Goal: Information Seeking & Learning: Learn about a topic

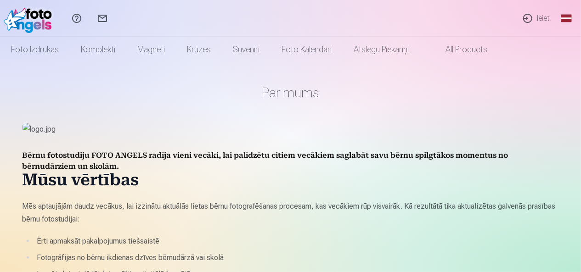
click at [542, 17] on link "Ieiet" at bounding box center [535, 18] width 42 height 37
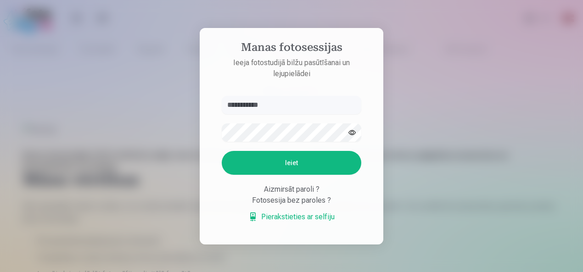
type input "**********"
click at [352, 132] on button "button" at bounding box center [351, 132] width 17 height 17
click at [291, 164] on button "Ieiet" at bounding box center [292, 163] width 140 height 24
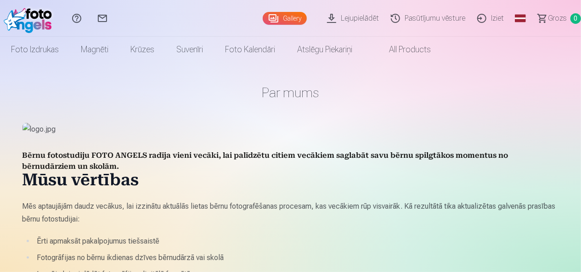
click at [344, 19] on link "Lejupielādēt" at bounding box center [354, 18] width 64 height 37
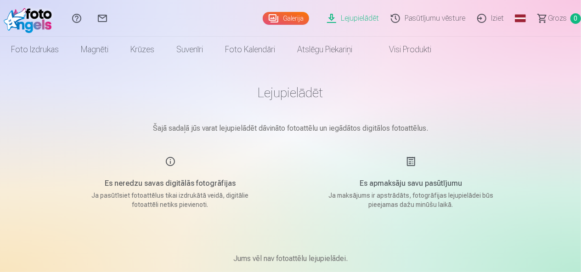
click at [286, 20] on link "Galerija" at bounding box center [286, 18] width 46 height 13
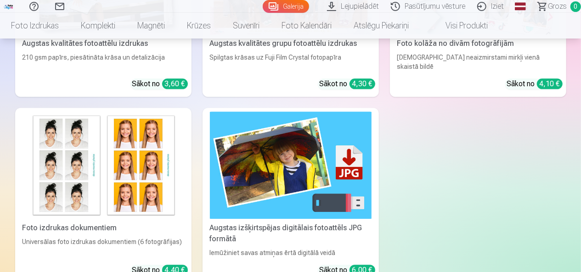
scroll to position [1101, 0]
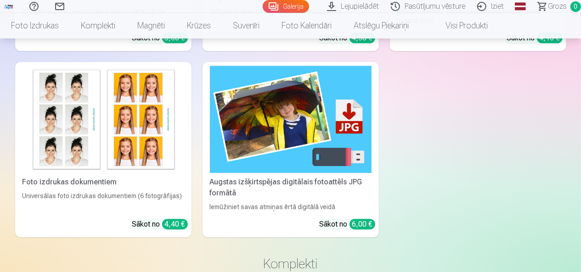
click at [267, 146] on img at bounding box center [291, 120] width 162 height 108
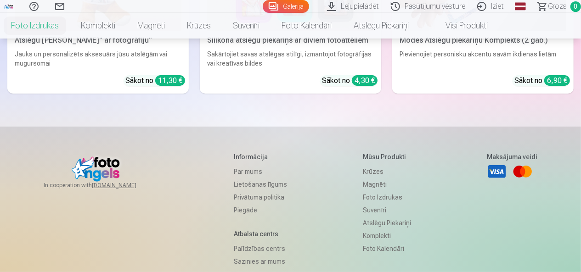
scroll to position [3602, 0]
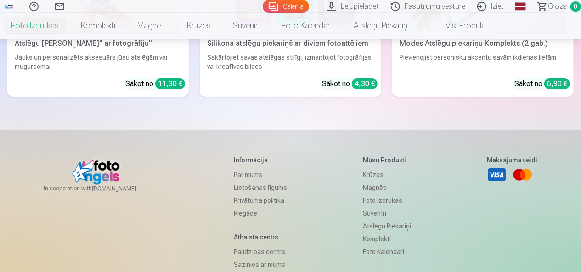
click at [246, 258] on link "Sazinies ar mums" at bounding box center [260, 264] width 53 height 13
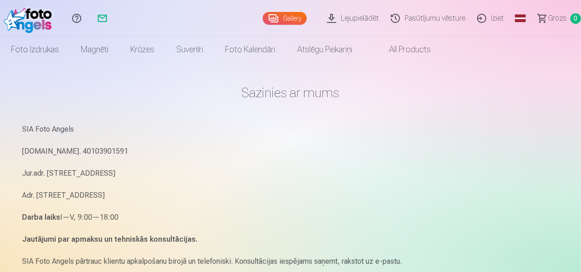
click at [300, 18] on link "Gallery" at bounding box center [285, 18] width 44 height 13
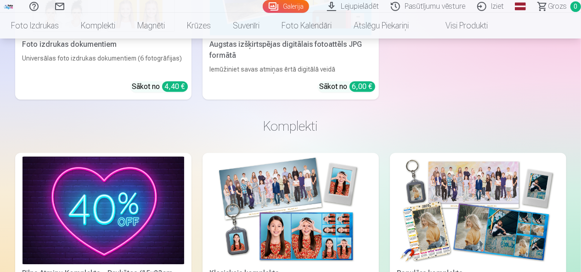
scroll to position [1147, 0]
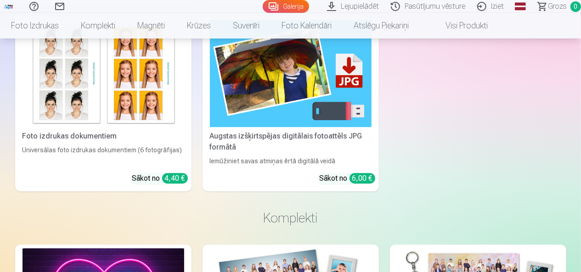
click at [331, 173] on div "Sākot no 6,00 €" at bounding box center [347, 178] width 56 height 11
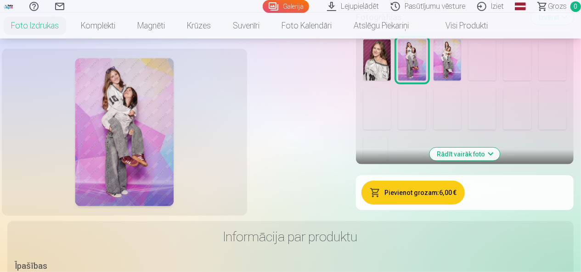
scroll to position [229, 0]
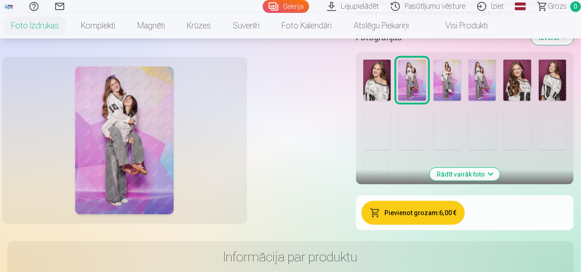
click at [459, 172] on button "Rādīt vairāk foto" at bounding box center [465, 174] width 70 height 13
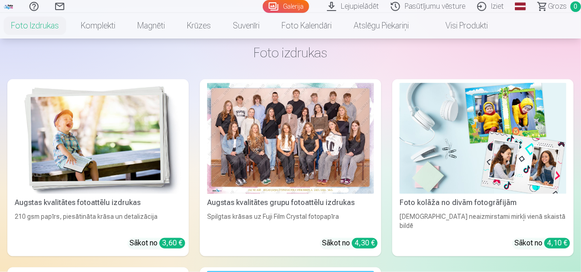
scroll to position [734, 0]
